Goal: Use online tool/utility: Utilize a website feature to perform a specific function

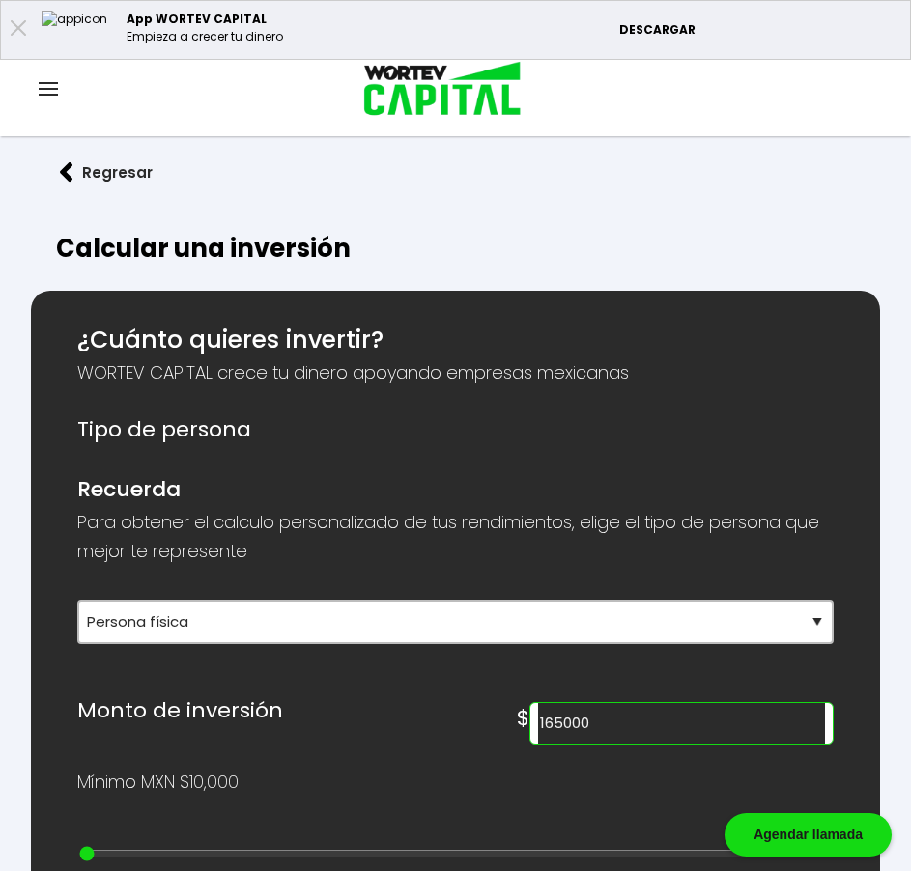
select select "1"
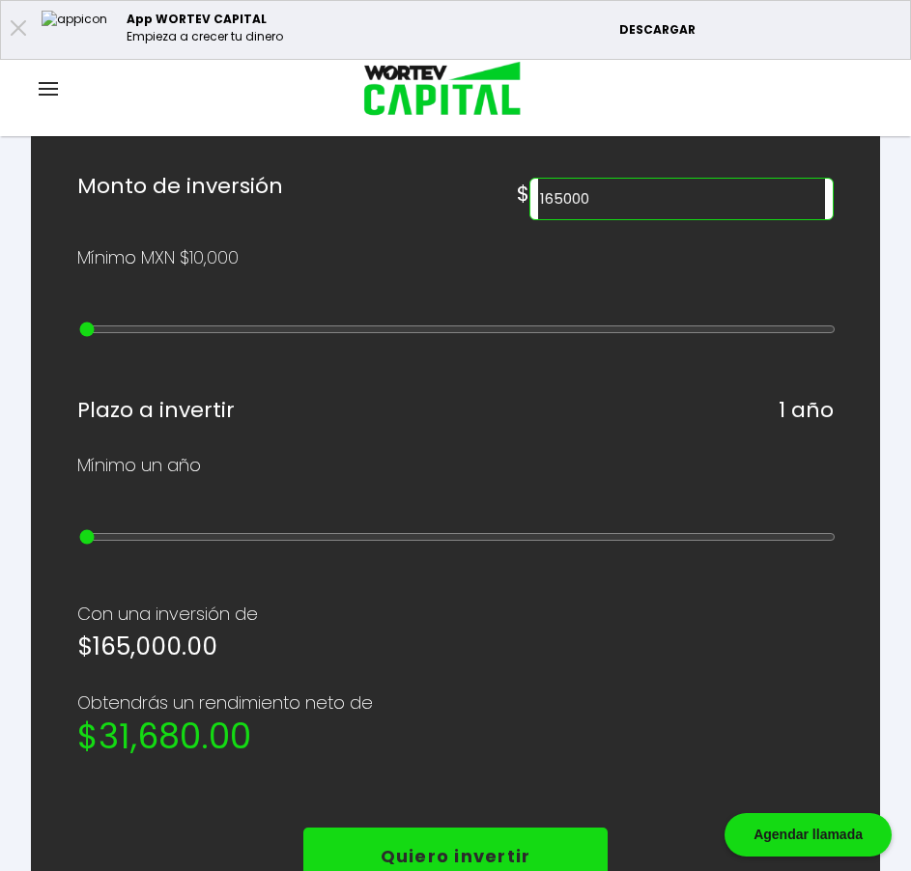
scroll to position [483, 0]
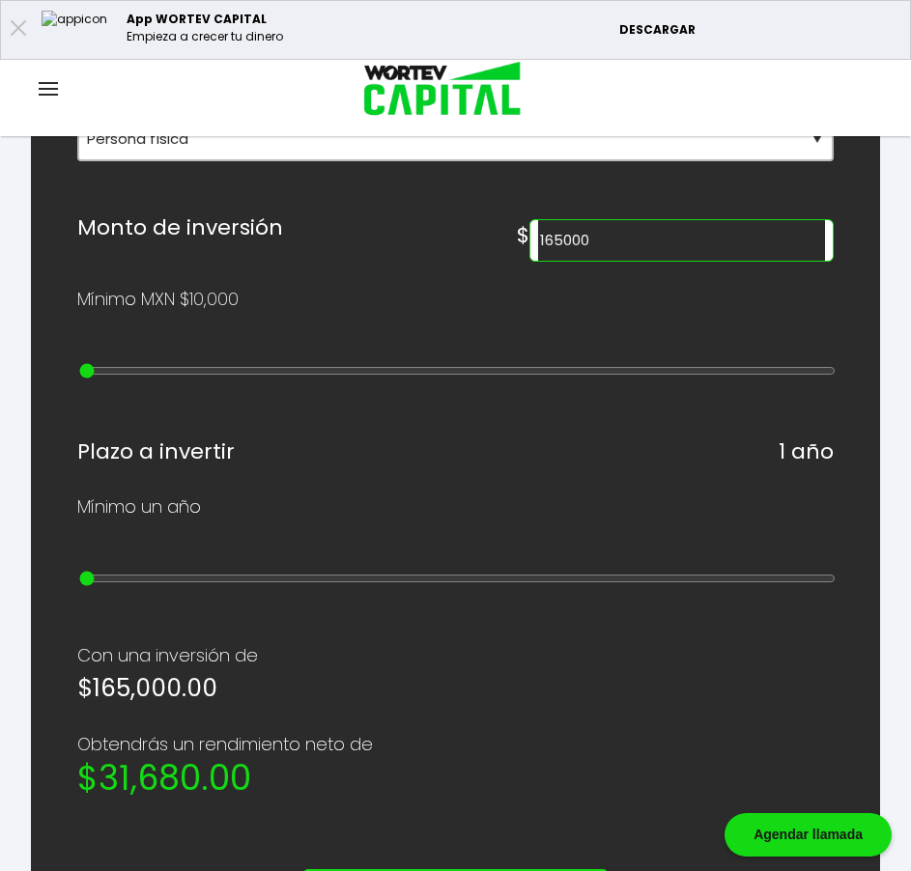
type input "30000"
type input "2"
type input "20000"
type input "1"
type input "10000"
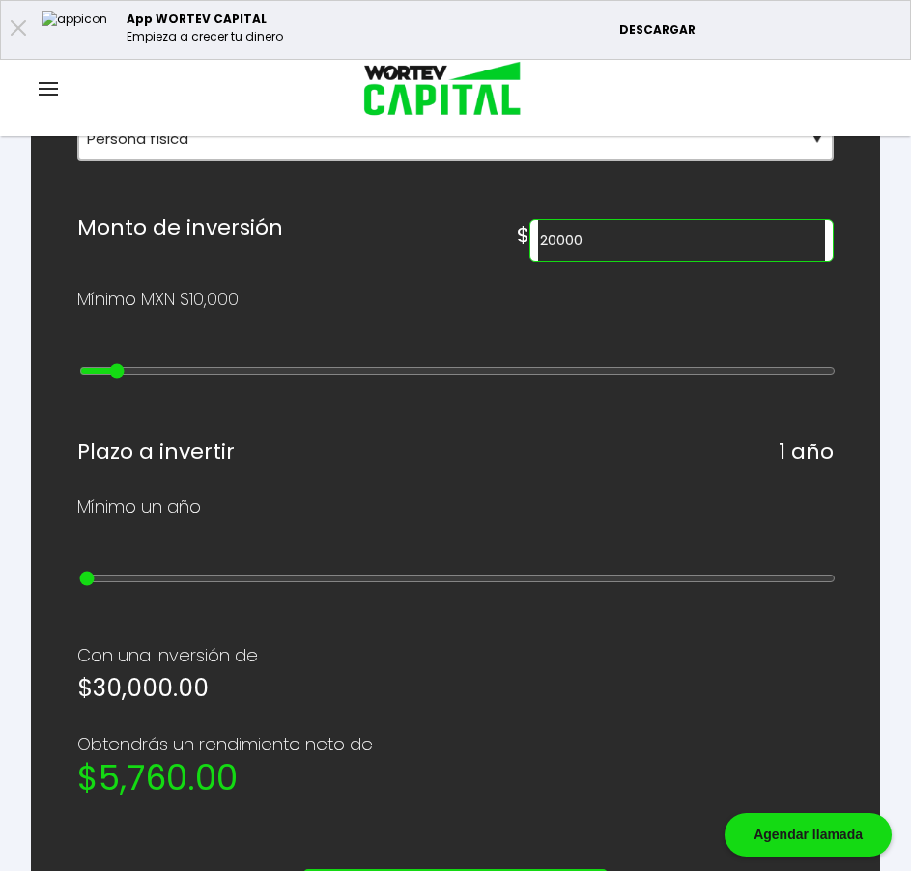
type input "0"
type input "20000"
type input "1"
type input "30000"
type input "2"
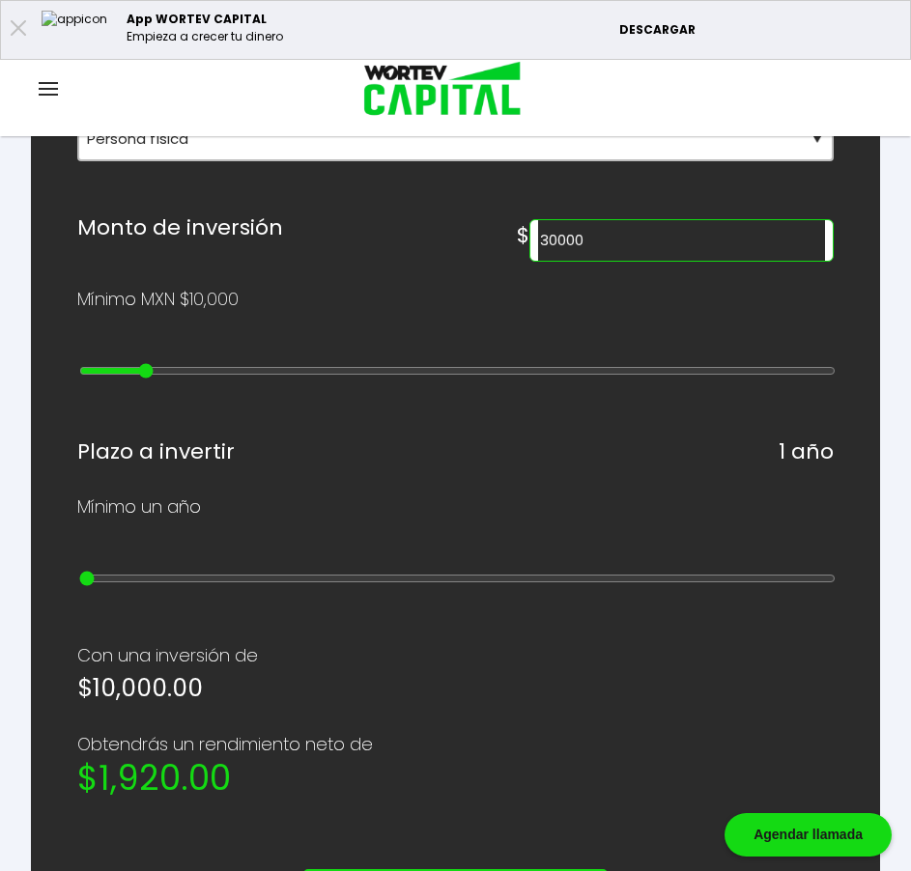
type input "40000"
type input "3"
type input "50000"
type input "4"
type input "60000"
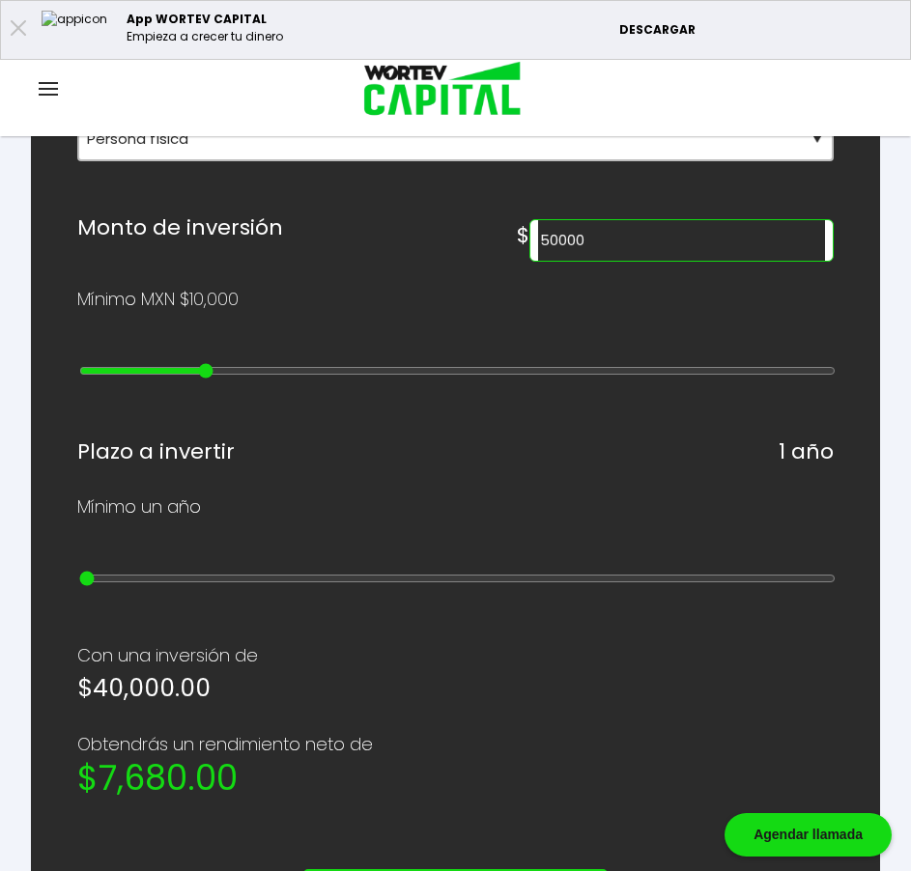
type input "5"
type input "70000"
type input "6"
type input "80000"
type input "7"
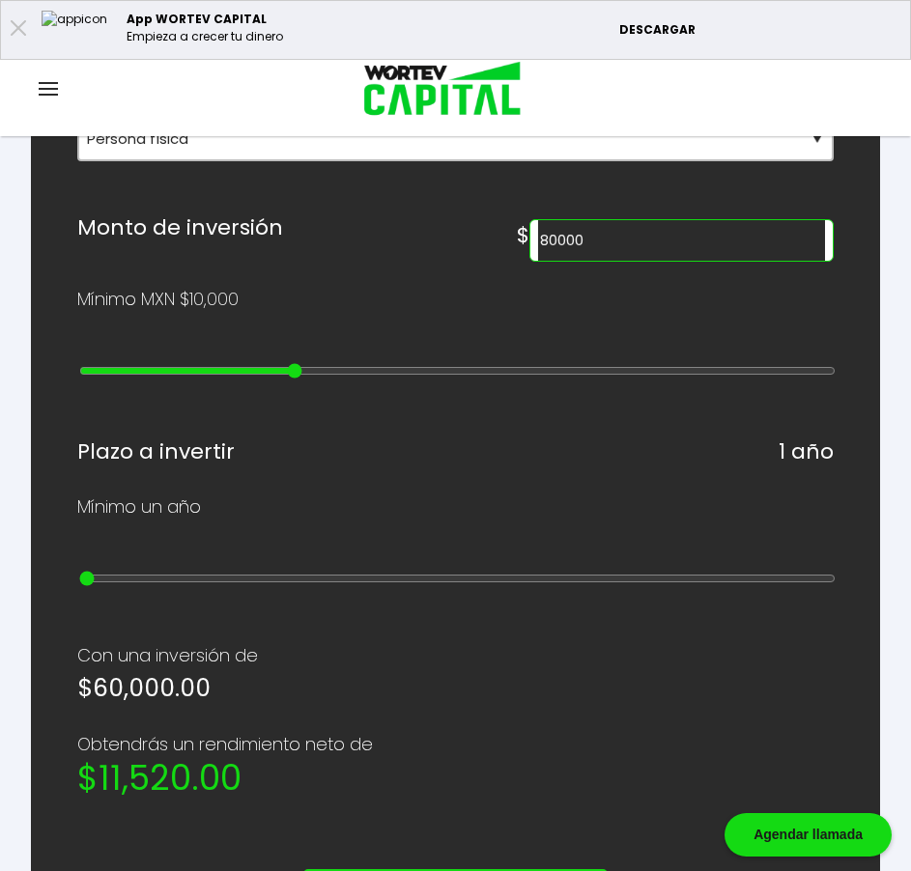
type input "90000"
type input "8"
type input "100000"
type input "9"
type input "200000"
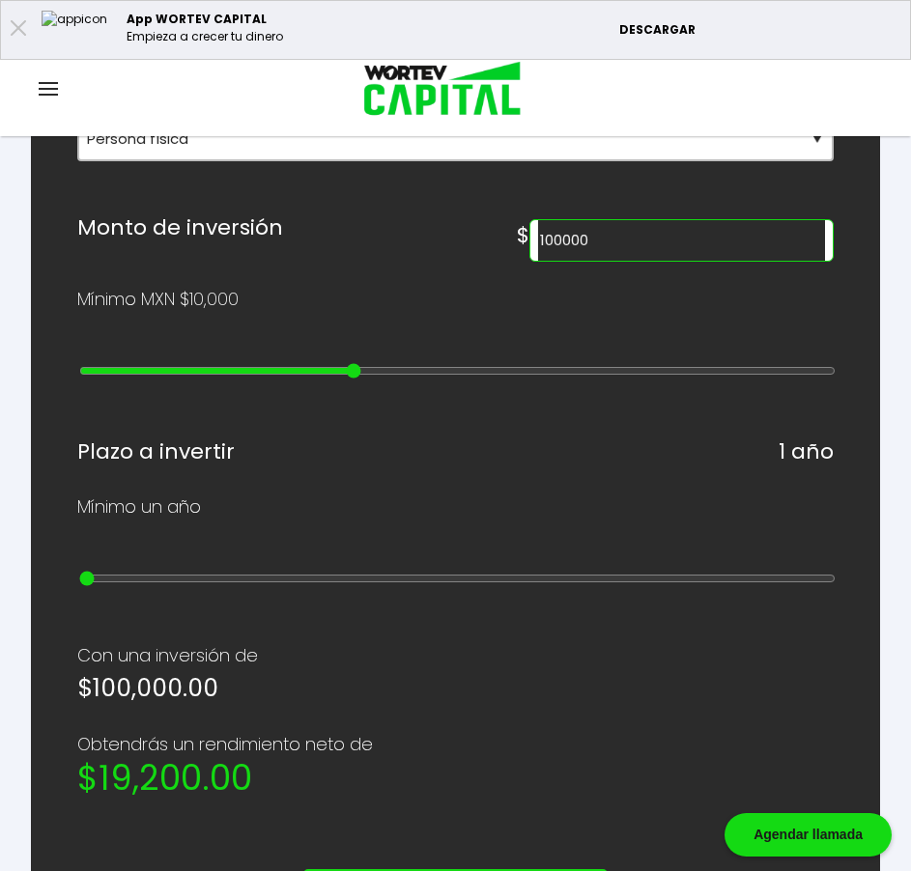
type input "10"
type input "400000"
type input "12"
type input "500000"
type input "13"
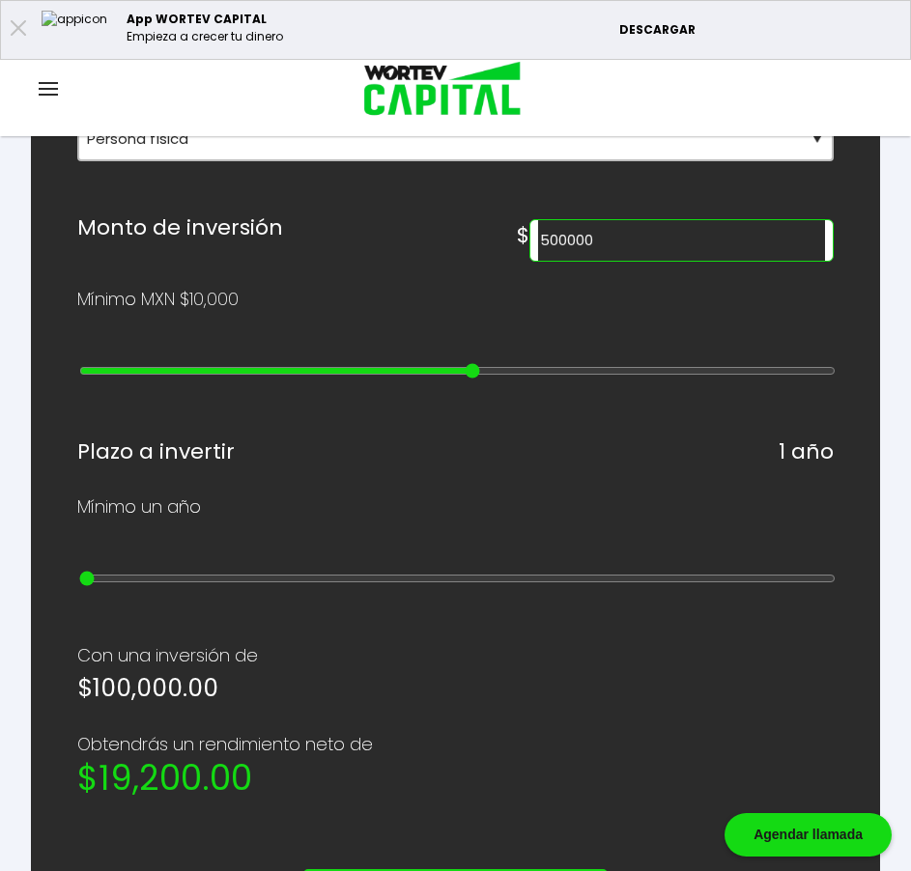
type input "600000"
type input "14"
type input "700000"
type input "15"
type input "800000"
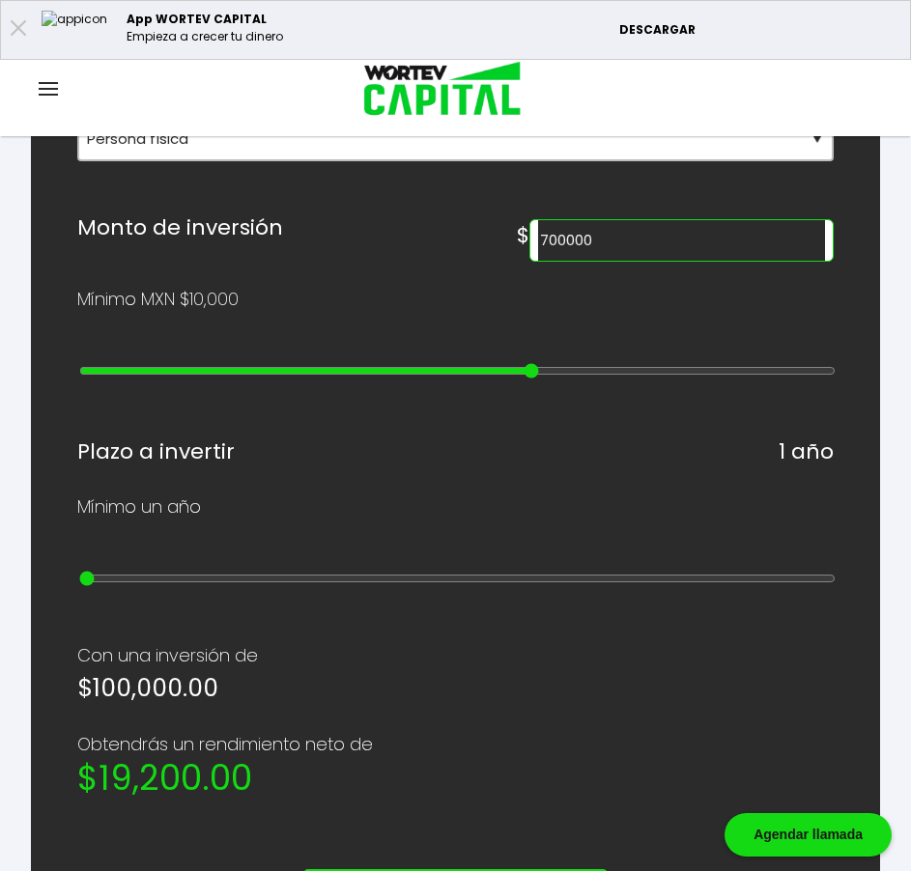
type input "16"
type input "900000"
type input "17"
type input "1000000"
type input "18"
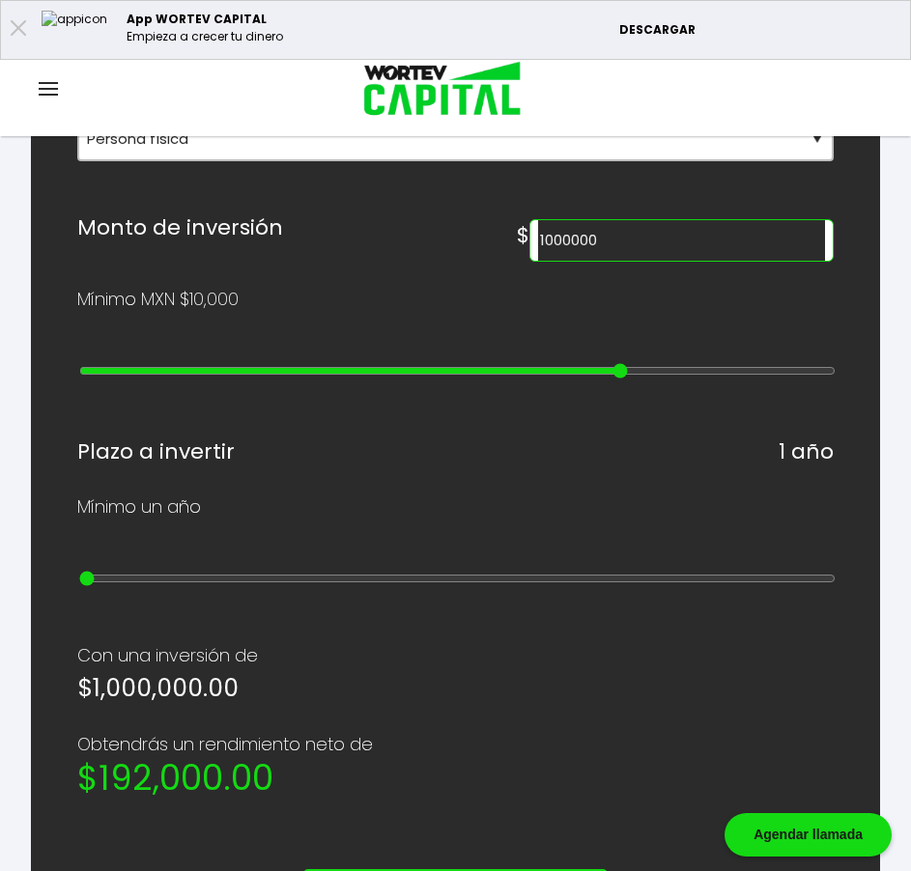
type input "2000000"
type input "19"
type input "1000000"
drag, startPoint x: 138, startPoint y: 363, endPoint x: 608, endPoint y: 378, distance: 470.5
type input "18"
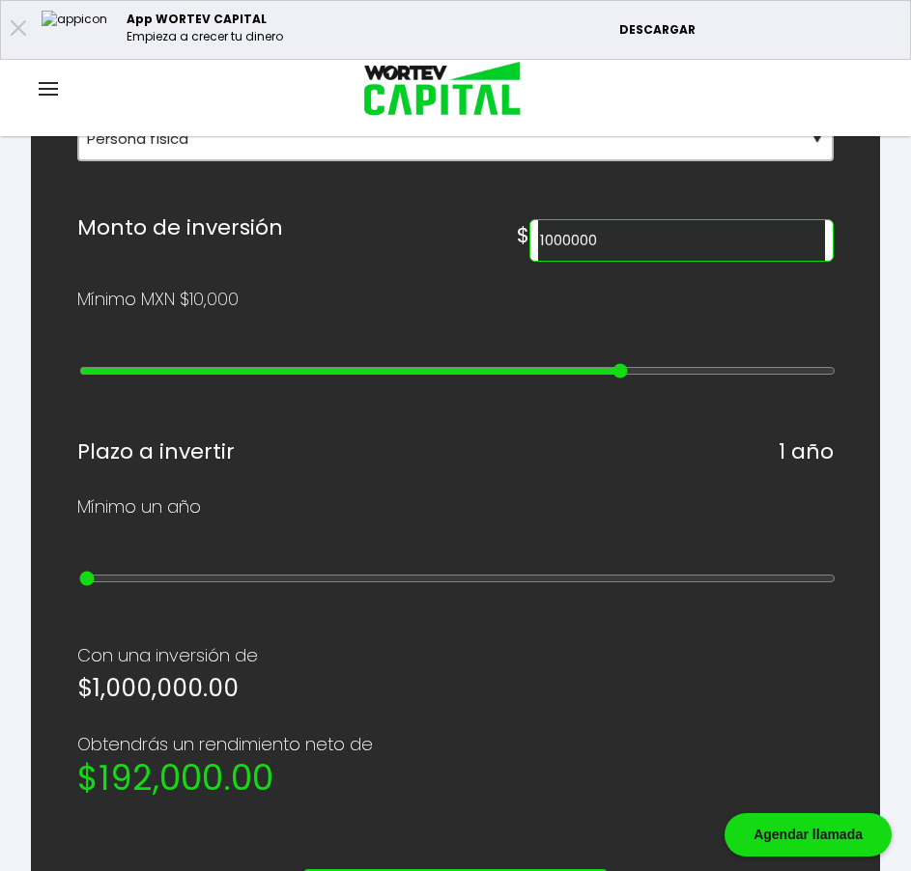
click at [608, 378] on input "range" at bounding box center [457, 370] width 756 height 15
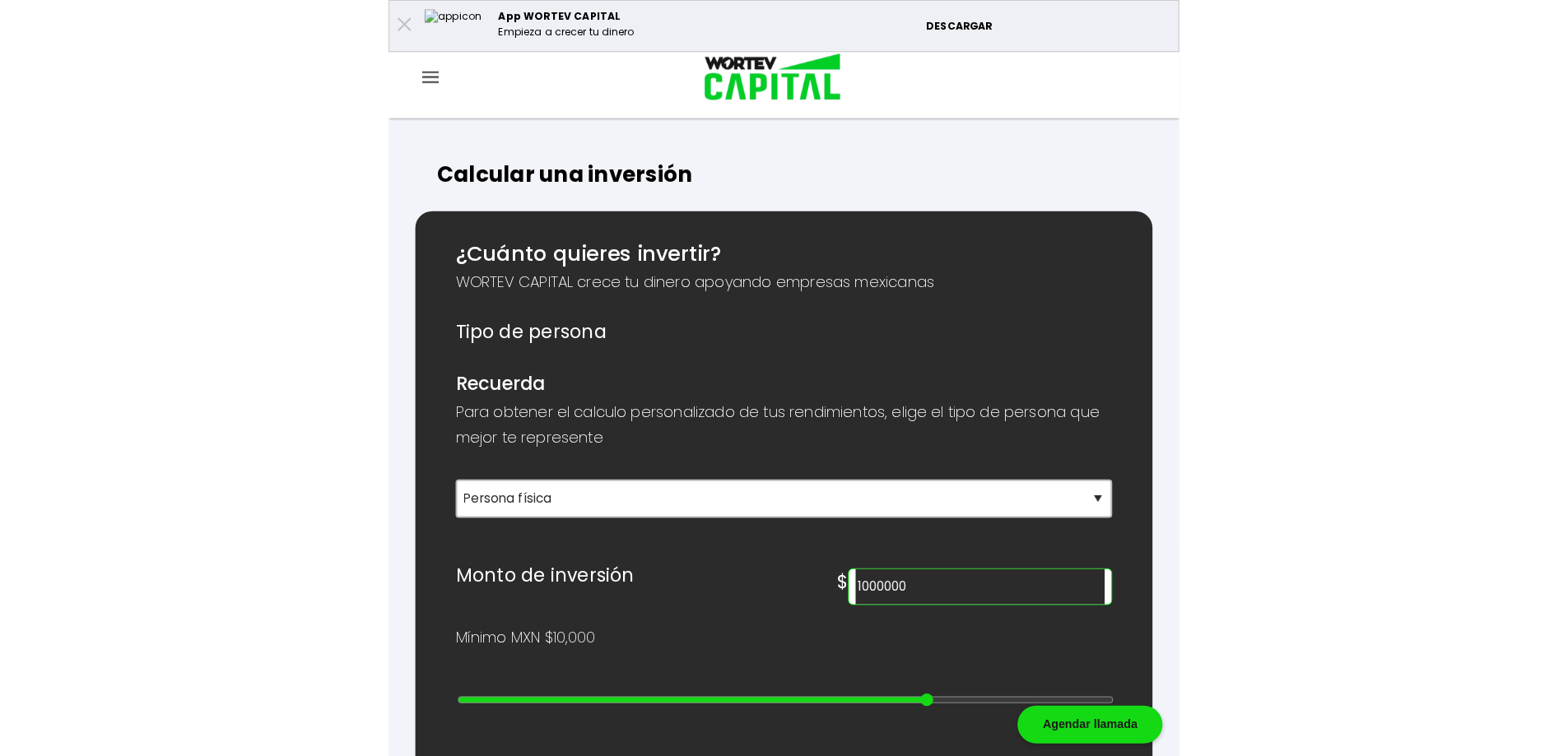
scroll to position [0, 0]
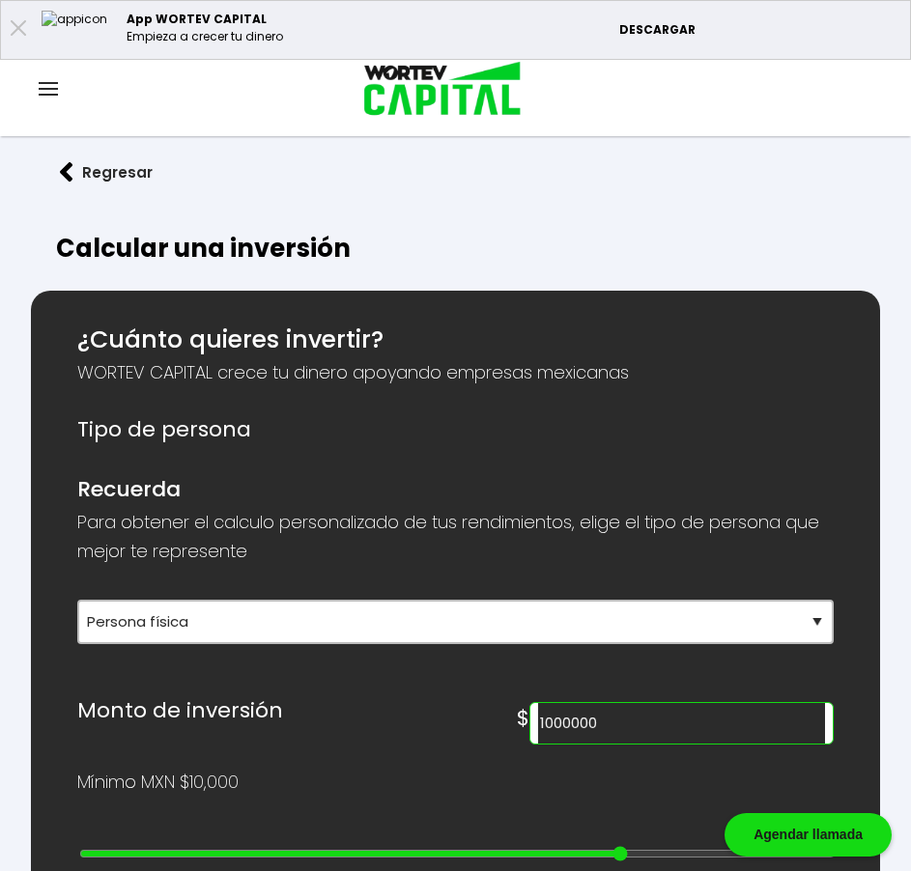
click at [33, 27] on div "App WORTEV CAPITAL Empieza a crecer tu dinero DESCARGAR" at bounding box center [455, 30] width 911 height 60
click at [16, 33] on icon at bounding box center [18, 27] width 15 height 15
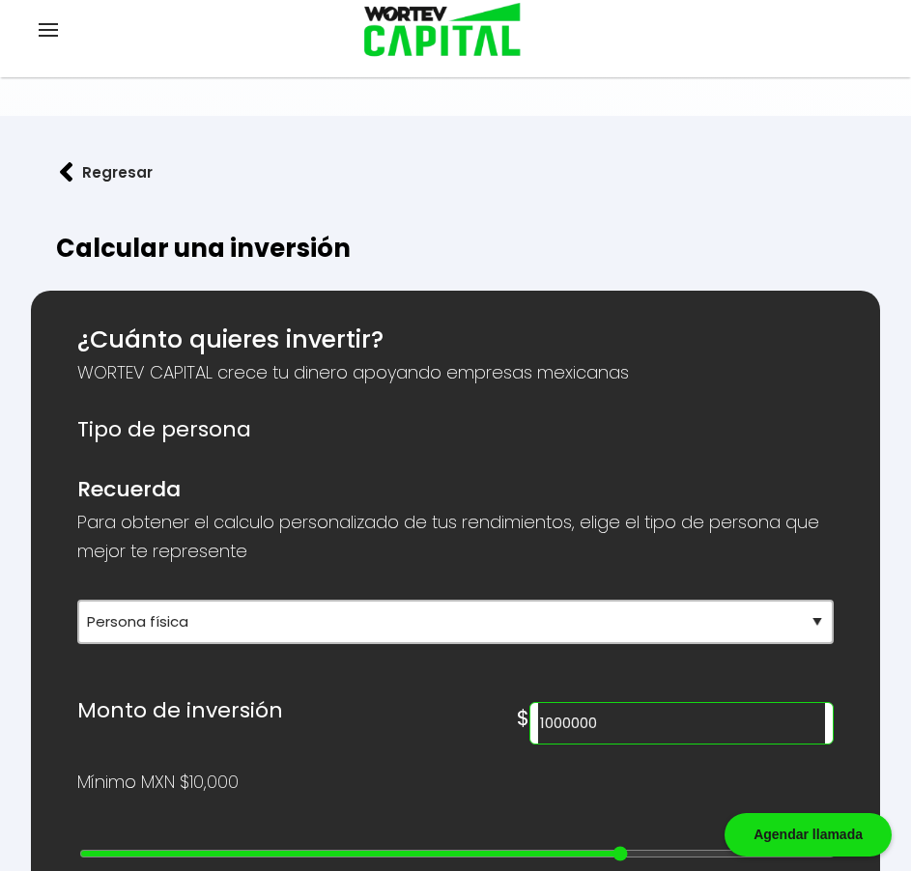
click at [91, 159] on button "Regresar" at bounding box center [106, 172] width 151 height 51
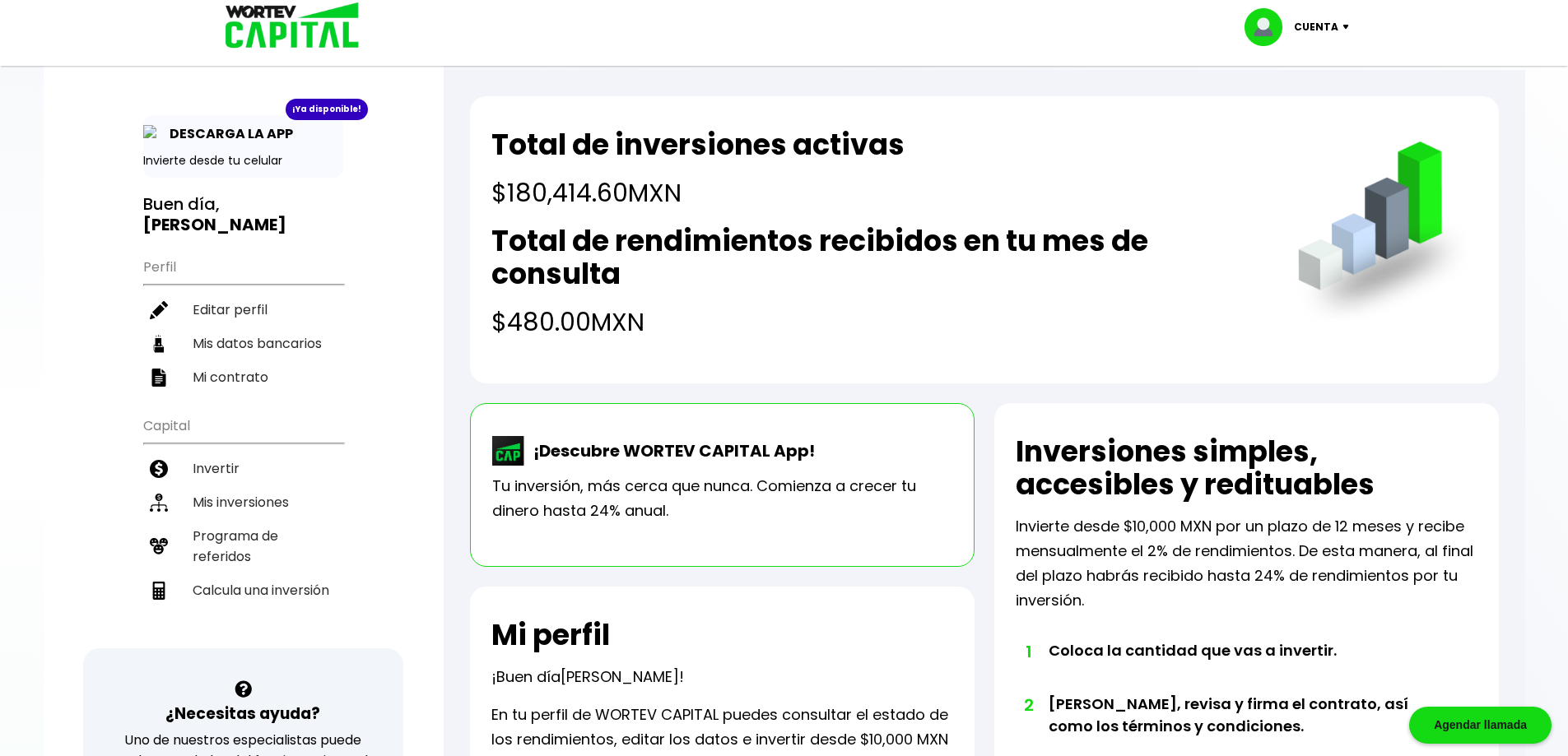
click at [775, 20] on p "Cuenta" at bounding box center [1316, 26] width 44 height 25
click at [775, 106] on li "Cerrar sesión" at bounding box center [1299, 110] width 132 height 34
